Goal: Transaction & Acquisition: Obtain resource

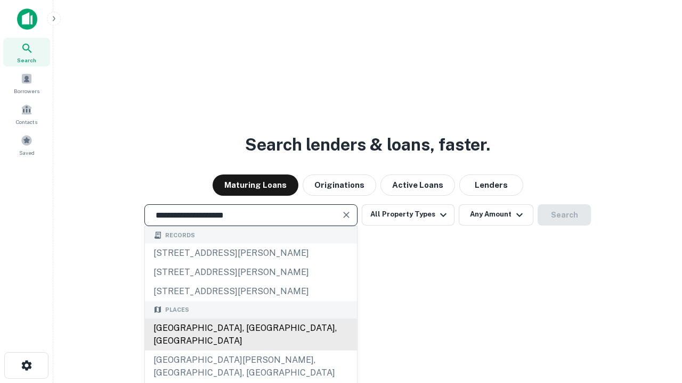
click at [250, 351] on div "[GEOGRAPHIC_DATA], [GEOGRAPHIC_DATA], [GEOGRAPHIC_DATA]" at bounding box center [251, 335] width 212 height 32
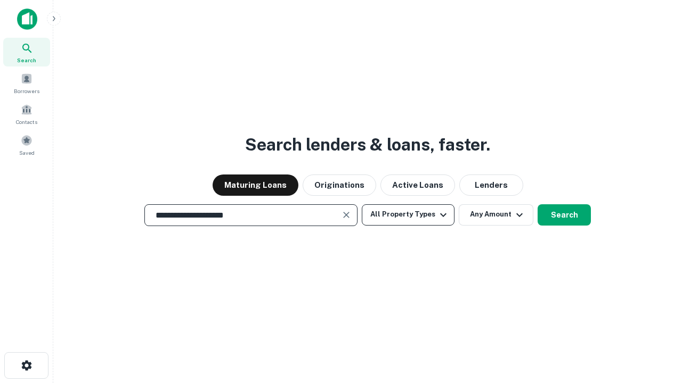
type input "**********"
click at [408, 215] on button "All Property Types" at bounding box center [408, 214] width 93 height 21
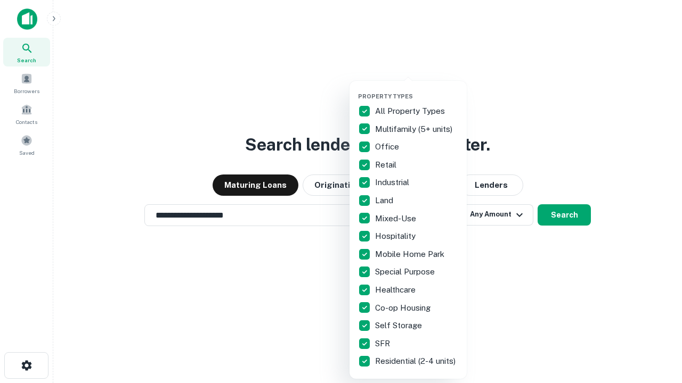
click at [416, 89] on button "button" at bounding box center [416, 89] width 117 height 1
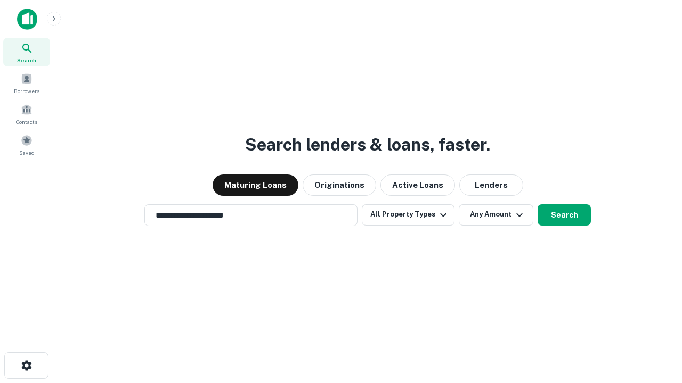
scroll to position [6, 128]
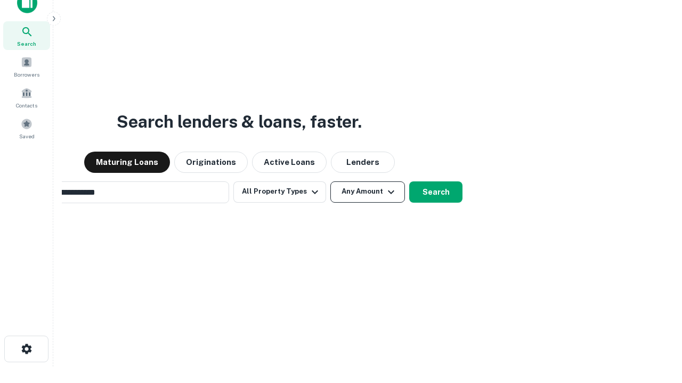
click at [330, 182] on button "Any Amount" at bounding box center [367, 192] width 75 height 21
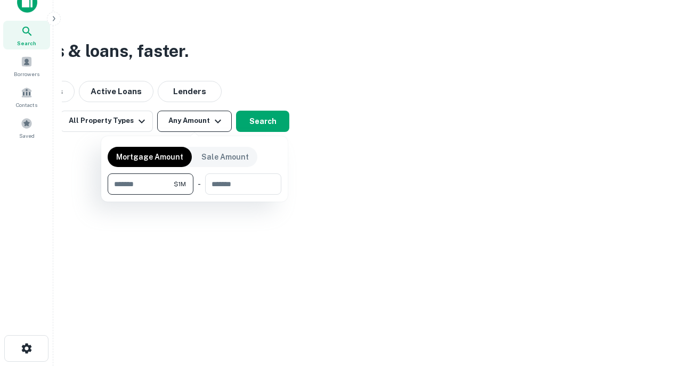
type input "*******"
click at [194, 195] on button "button" at bounding box center [195, 195] width 174 height 1
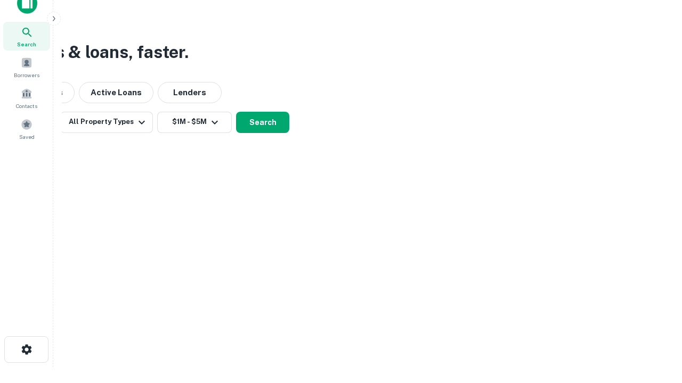
scroll to position [6, 197]
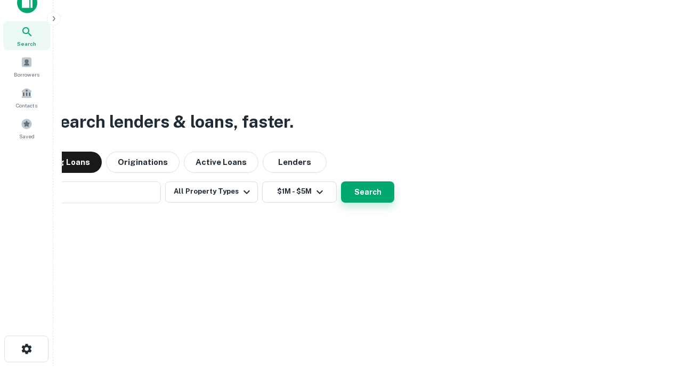
click at [341, 182] on button "Search" at bounding box center [367, 192] width 53 height 21
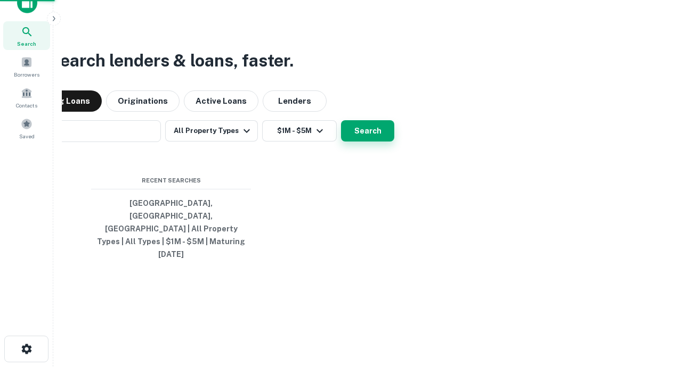
scroll to position [28, 301]
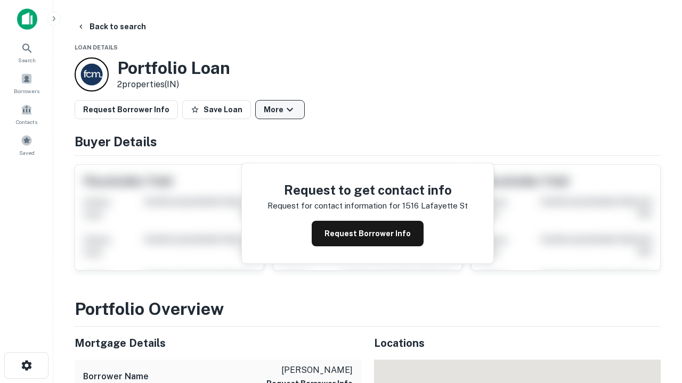
click at [280, 110] on button "More" at bounding box center [280, 109] width 50 height 19
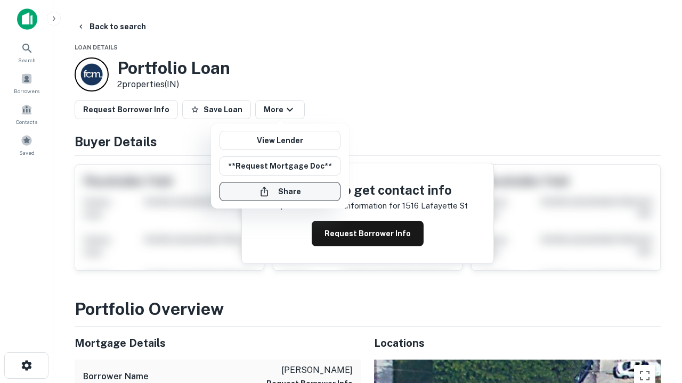
click at [280, 192] on button "Share" at bounding box center [279, 191] width 121 height 19
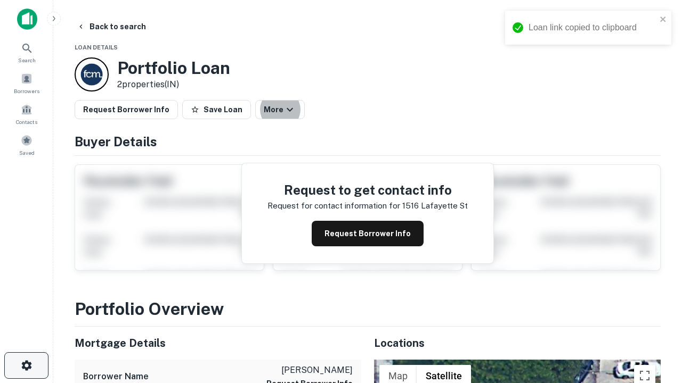
click at [26, 366] on icon "button" at bounding box center [26, 365] width 13 height 13
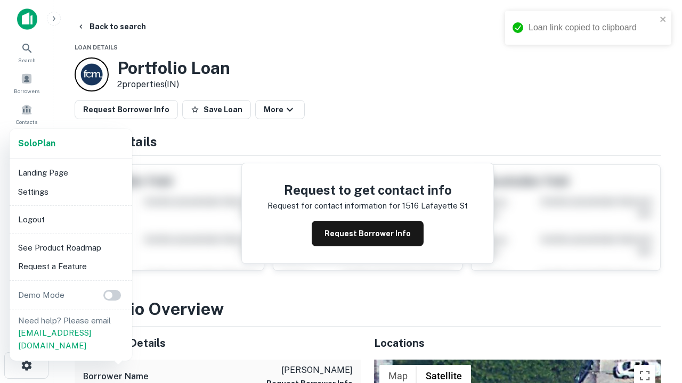
click at [70, 219] on li "Logout" at bounding box center [71, 219] width 114 height 19
